Goal: Go to known website: Access a specific website the user already knows

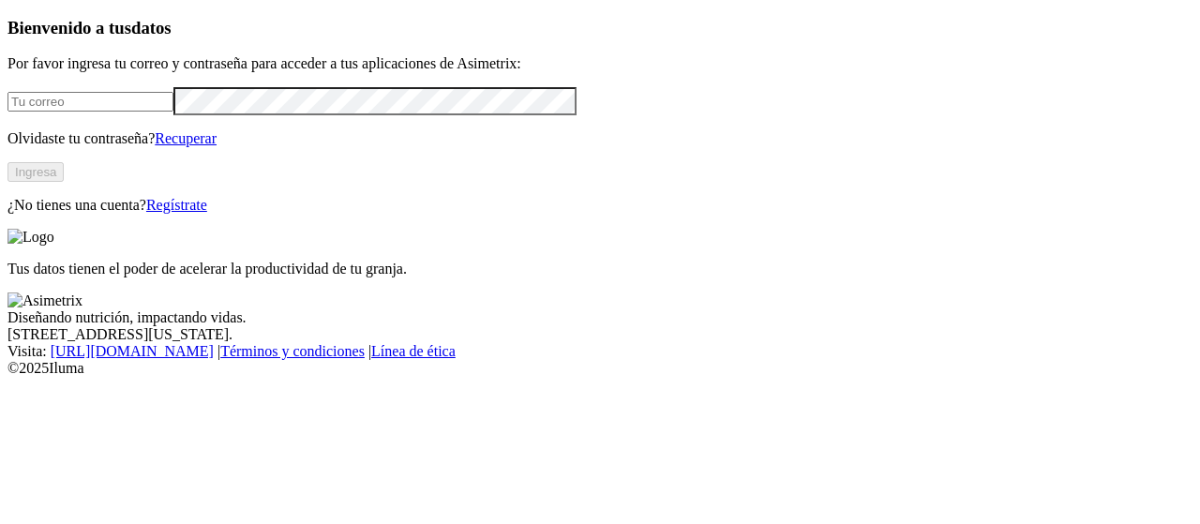
click at [132, 112] on input "email" at bounding box center [90, 102] width 166 height 20
type input "[PERSON_NAME][EMAIL_ADDRESS][PERSON_NAME][DOMAIN_NAME]"
click input "submit" at bounding box center [0, 0] width 0 height 0
